Goal: Task Accomplishment & Management: Use online tool/utility

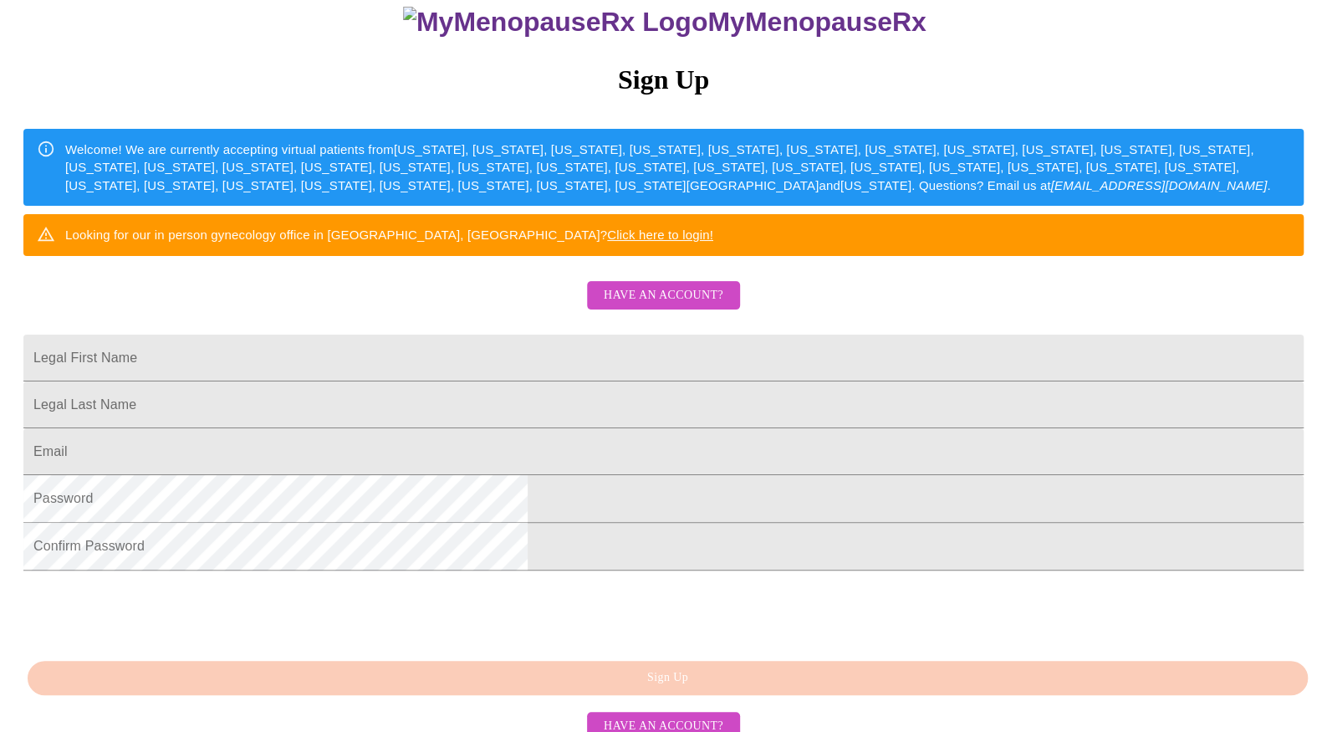
scroll to position [251, 0]
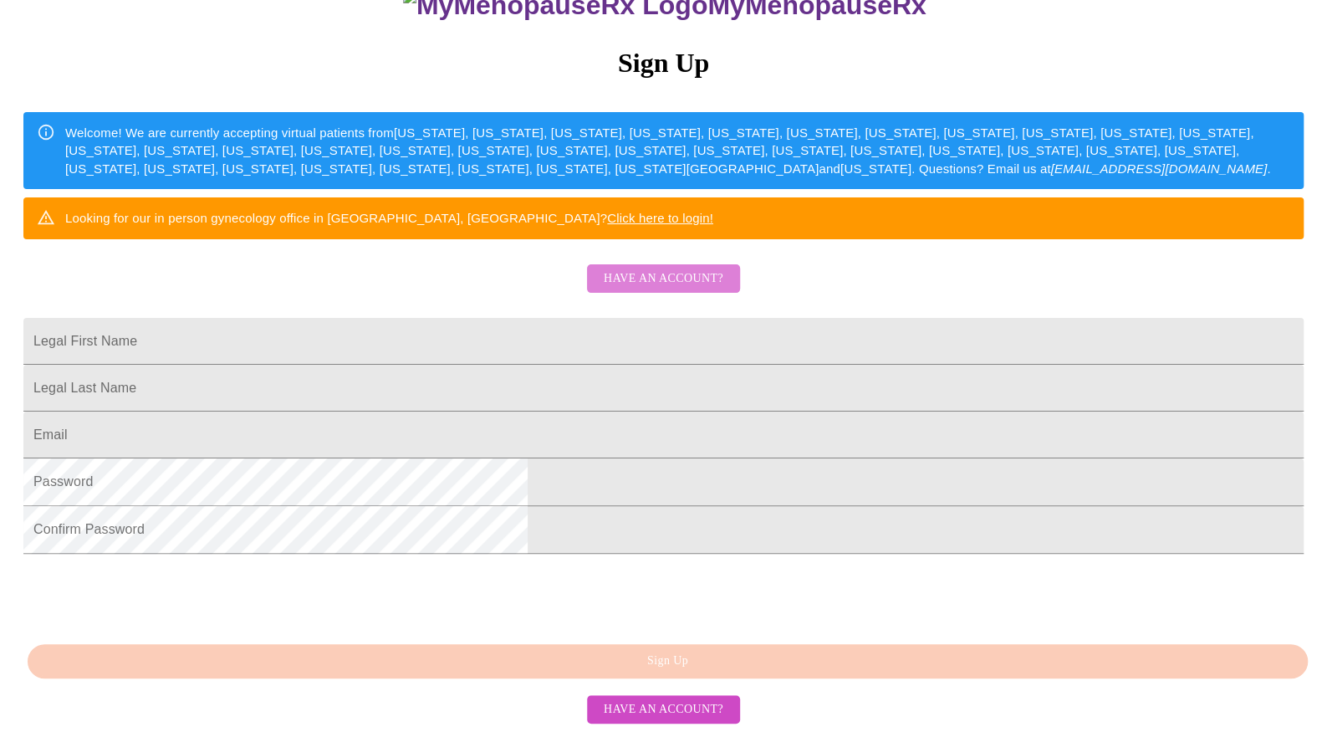
click at [629, 287] on span "Have an account?" at bounding box center [664, 278] width 120 height 21
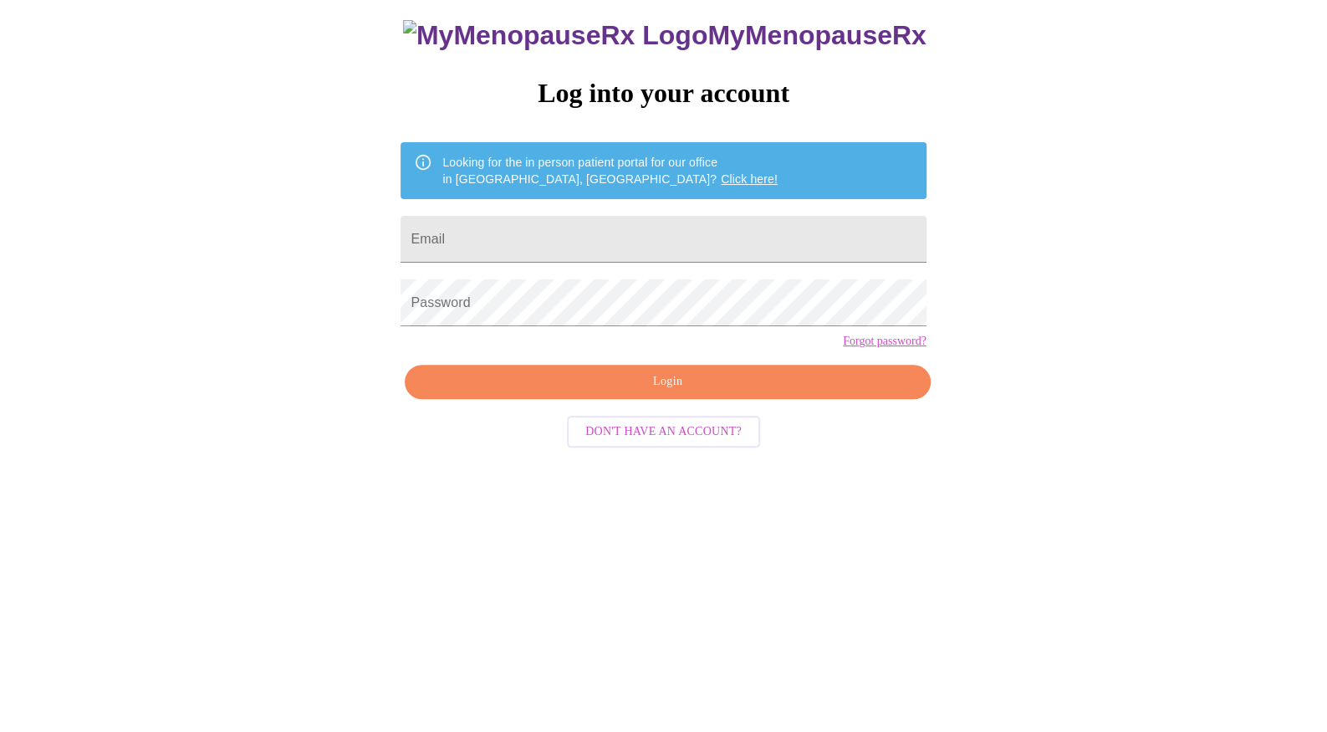
scroll to position [17, 0]
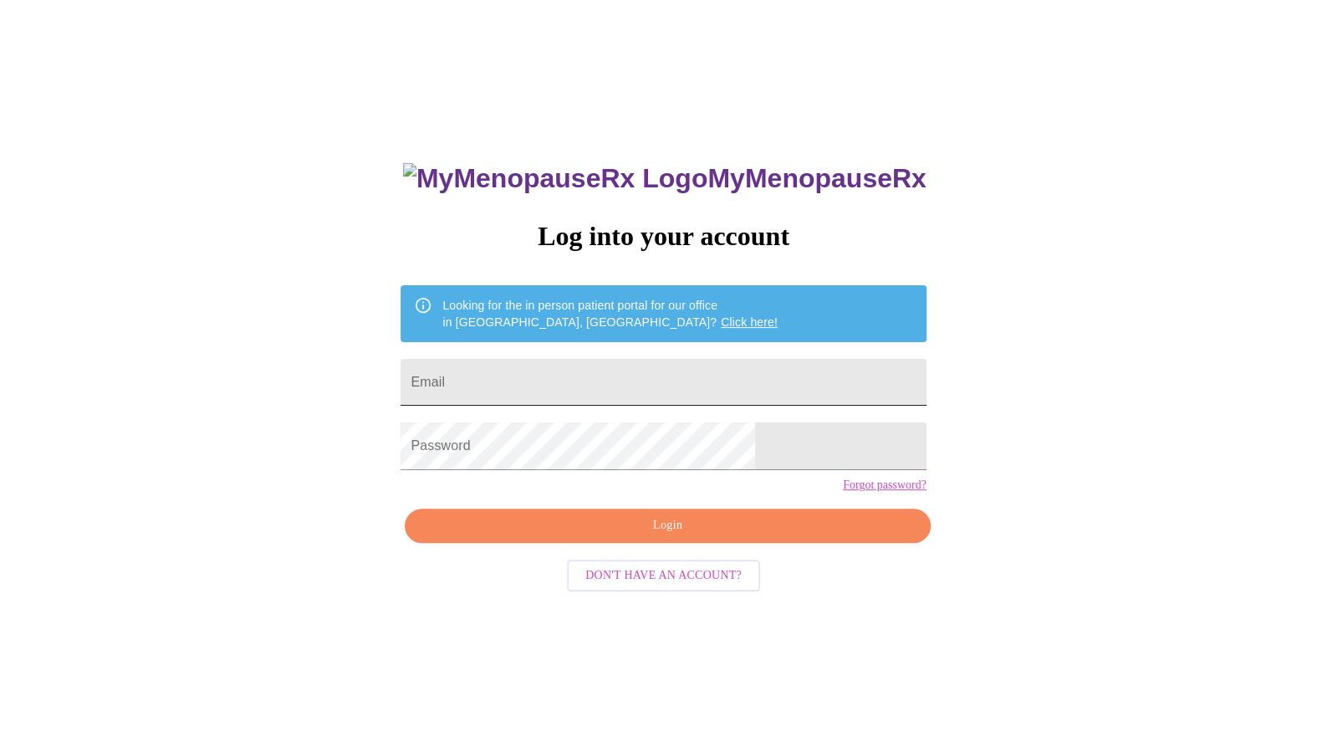
click at [579, 370] on input "Email" at bounding box center [663, 382] width 525 height 47
type input "L"
type input "[EMAIL_ADDRESS][DOMAIN_NAME]"
click at [647, 536] on span "Login" at bounding box center [667, 525] width 487 height 21
click at [625, 536] on span "Login" at bounding box center [667, 525] width 487 height 21
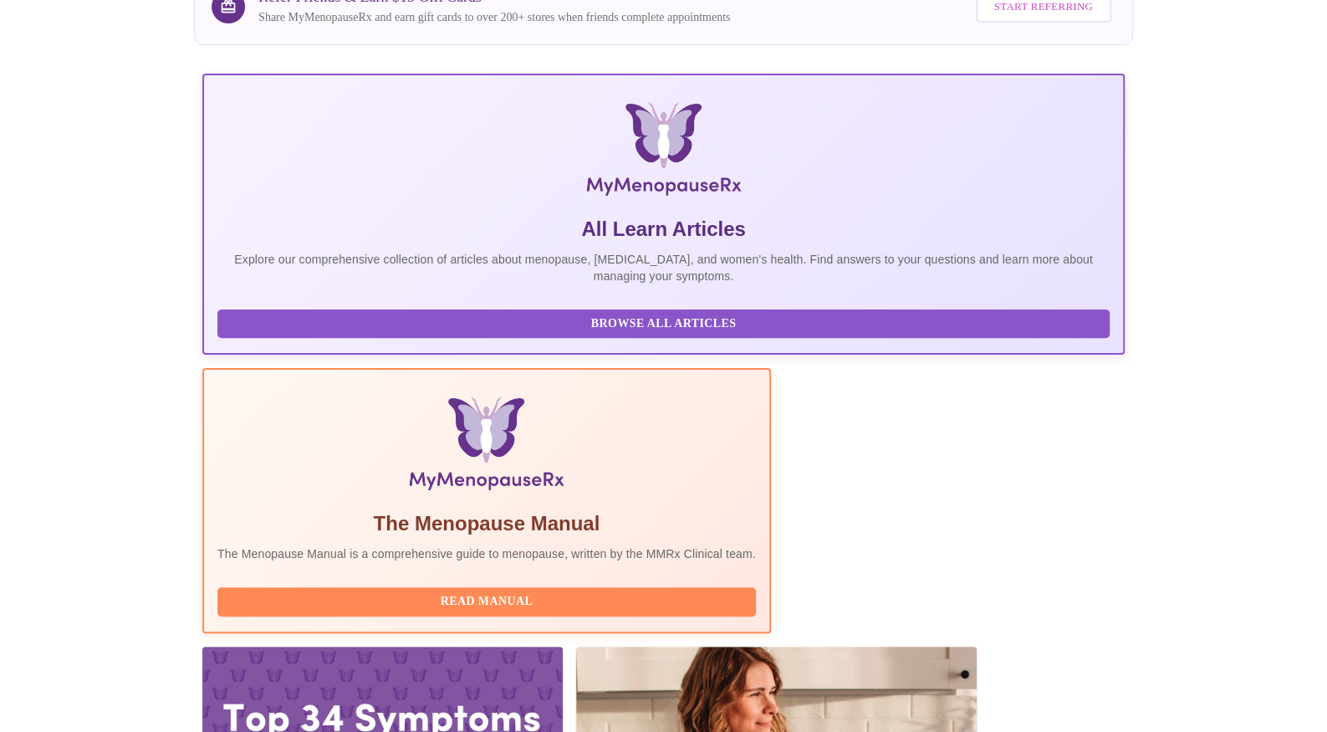
scroll to position [418, 0]
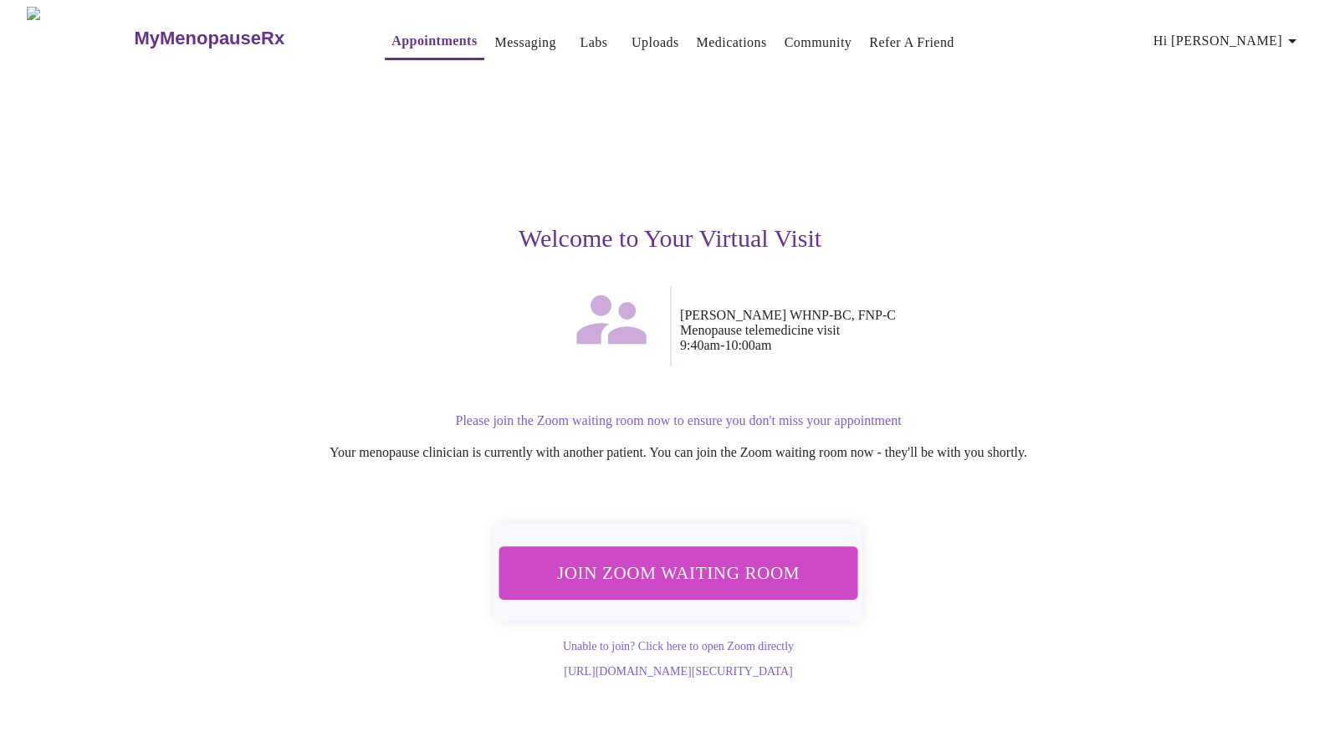
click at [736, 565] on span "Join Zoom Waiting Room" at bounding box center [678, 572] width 314 height 31
